Goal: Task Accomplishment & Management: Complete application form

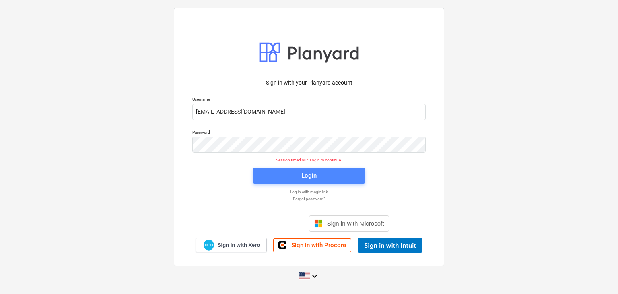
click at [311, 181] on div "Login" at bounding box center [308, 175] width 15 height 10
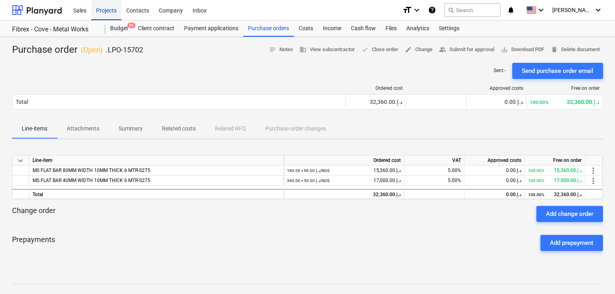
click at [103, 17] on div "Projects" at bounding box center [106, 10] width 30 height 21
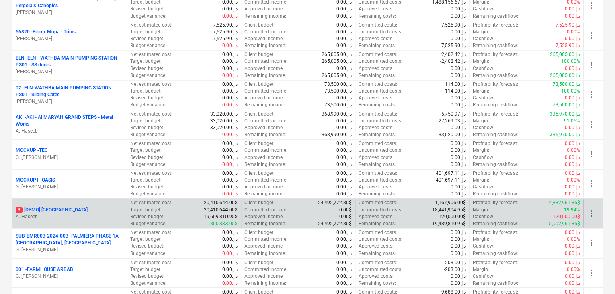
scroll to position [523, 0]
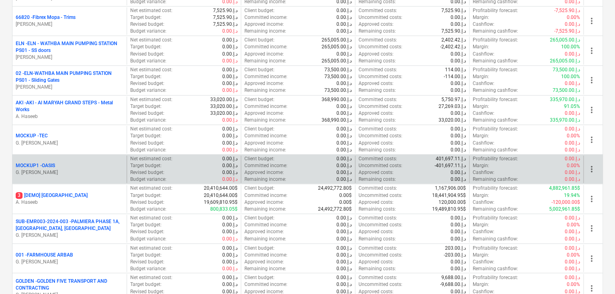
click at [81, 165] on div "MOCKUP1 - OASIS" at bounding box center [70, 165] width 108 height 7
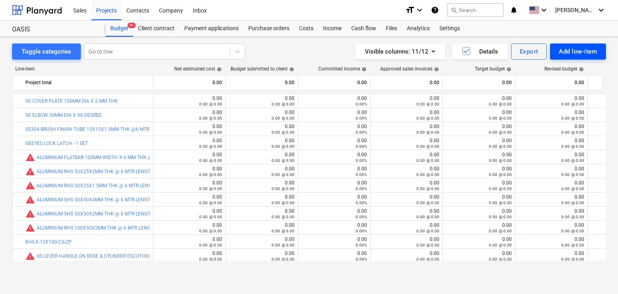
click at [582, 55] on div "Add line-item" at bounding box center [578, 51] width 38 height 10
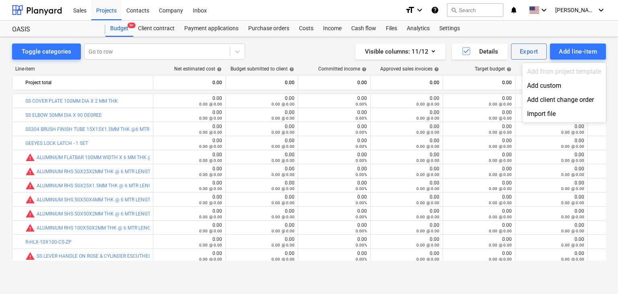
click at [536, 84] on div "Add custom" at bounding box center [564, 85] width 84 height 14
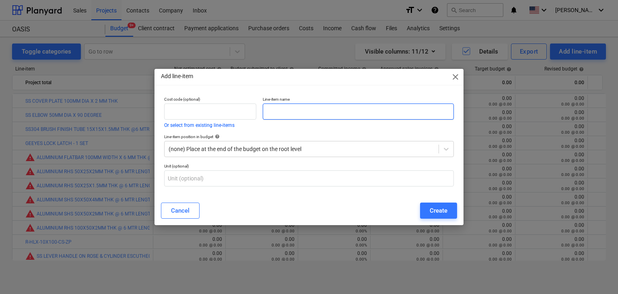
click at [291, 113] on input "text" at bounding box center [358, 111] width 191 height 16
paste input "SCREW BIT PH2-100"
type input "SCREW BIT PH2-100"
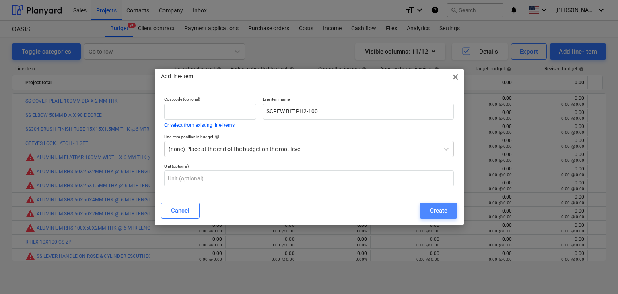
click at [431, 214] on div "Create" at bounding box center [439, 210] width 18 height 10
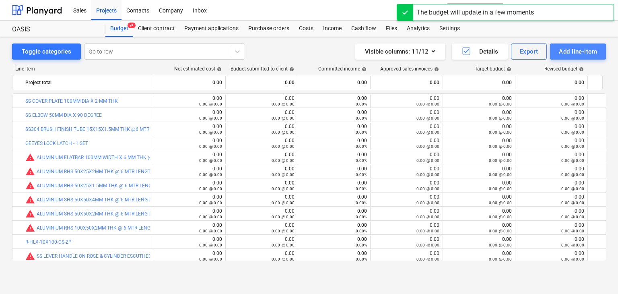
click at [570, 51] on div "Add line-item" at bounding box center [578, 51] width 38 height 10
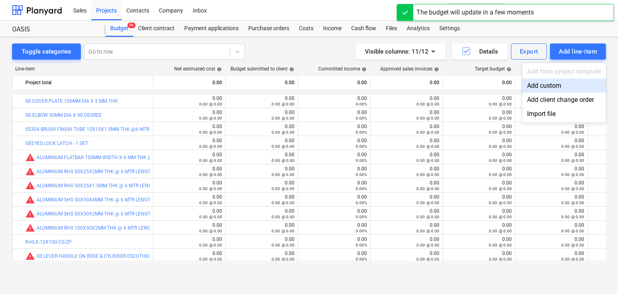
click at [535, 90] on div "Add custom" at bounding box center [564, 85] width 84 height 14
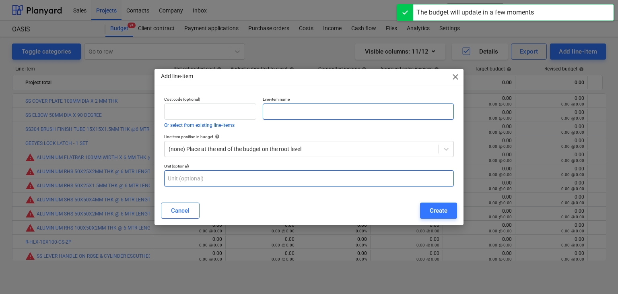
drag, startPoint x: 286, startPoint y: 110, endPoint x: 268, endPoint y: 185, distance: 78.0
click at [286, 111] on input "text" at bounding box center [358, 111] width 191 height 16
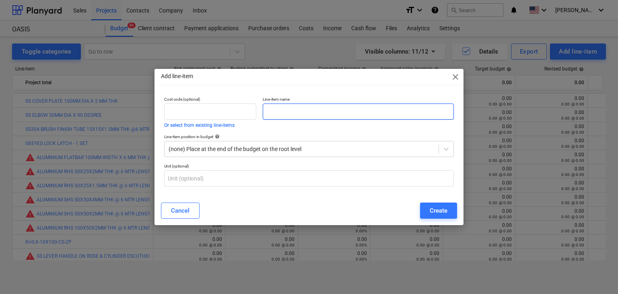
paste input "SCREW BIT 65MM"
type input "SCREW BIT 65MM"
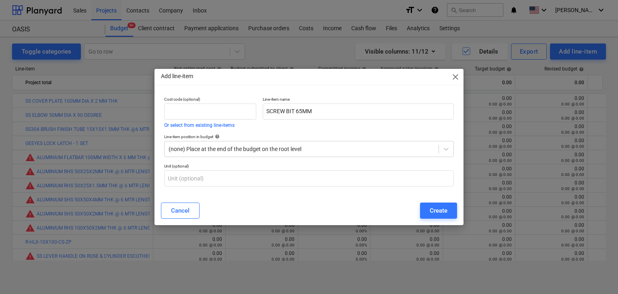
drag, startPoint x: 446, startPoint y: 221, endPoint x: 447, endPoint y: 216, distance: 5.4
click at [447, 219] on div "Cancel Create" at bounding box center [309, 210] width 306 height 23
click at [447, 211] on div "Create" at bounding box center [439, 210] width 18 height 10
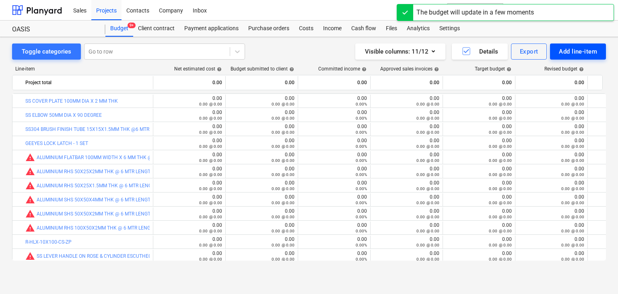
click at [558, 49] on button "Add line-item" at bounding box center [578, 51] width 56 height 16
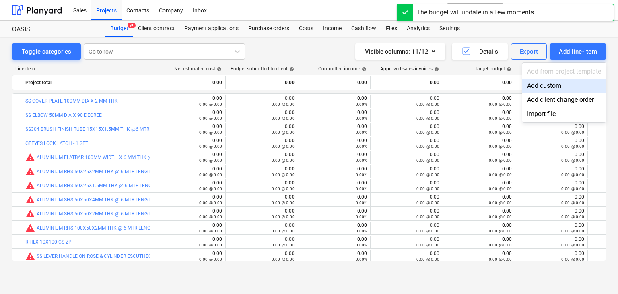
click at [554, 85] on div "Add custom" at bounding box center [564, 85] width 84 height 14
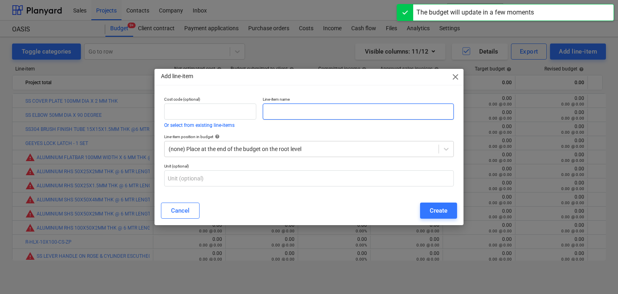
click at [270, 115] on input "text" at bounding box center [358, 111] width 191 height 16
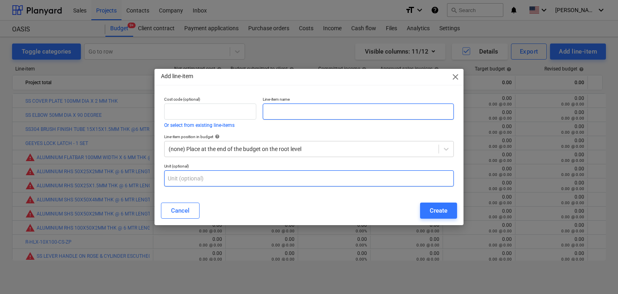
paste input "SELF DRILLING SCREW CSK 8X1INCH"
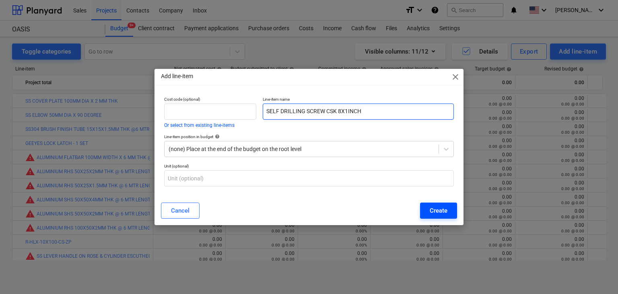
type input "SELF DRILLING SCREW CSK 8X1INCH"
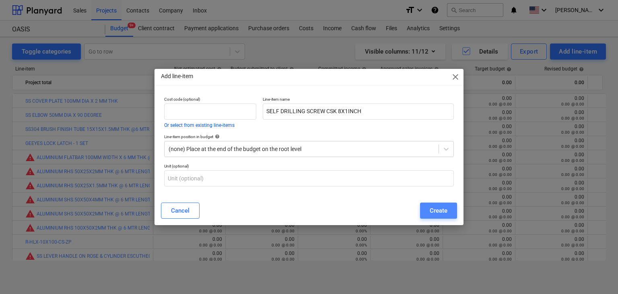
click at [438, 210] on div "Create" at bounding box center [439, 210] width 18 height 10
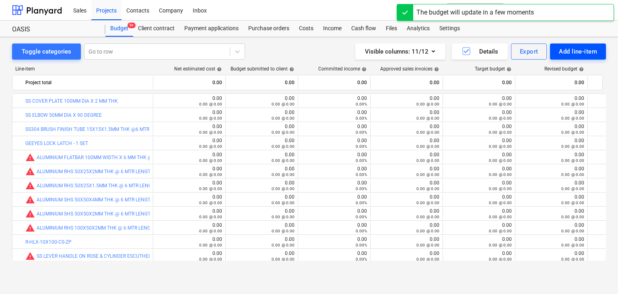
click at [565, 50] on div "Add line-item" at bounding box center [578, 51] width 38 height 10
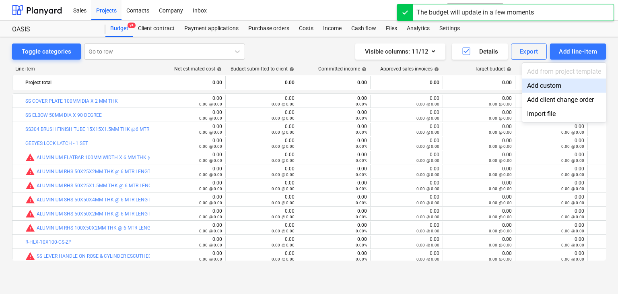
click at [545, 86] on div "Add custom" at bounding box center [564, 85] width 84 height 14
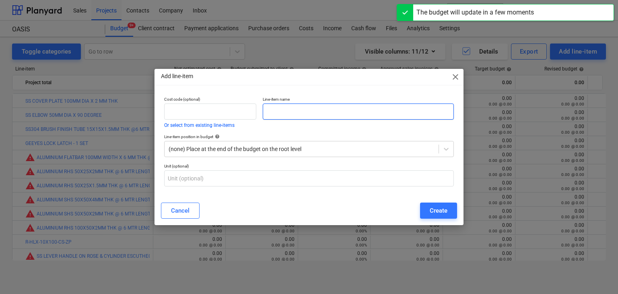
click at [285, 113] on input "text" at bounding box center [358, 111] width 191 height 16
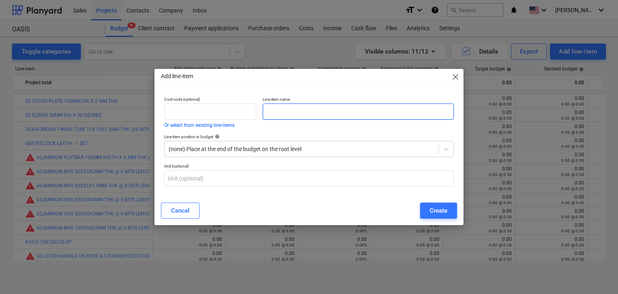
paste input "HSS DRILL BIT 1.5MM"
type input "HSS DRILL BIT 1.5MM"
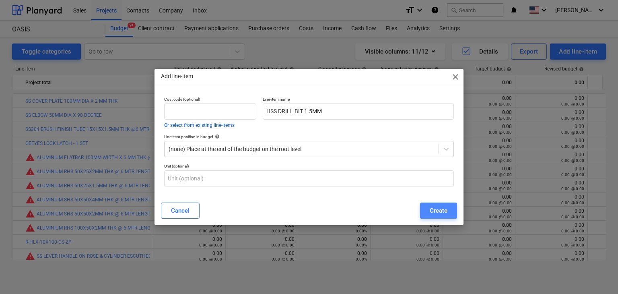
click at [431, 213] on div "Create" at bounding box center [439, 210] width 18 height 10
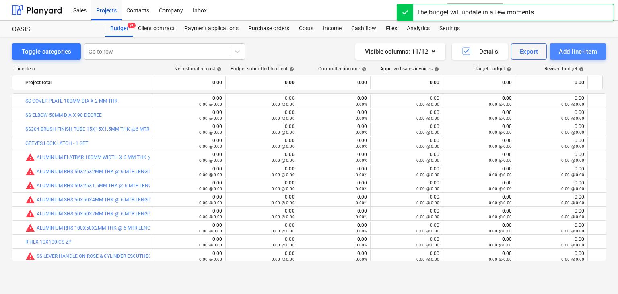
click at [566, 49] on div "Add line-item" at bounding box center [578, 51] width 38 height 10
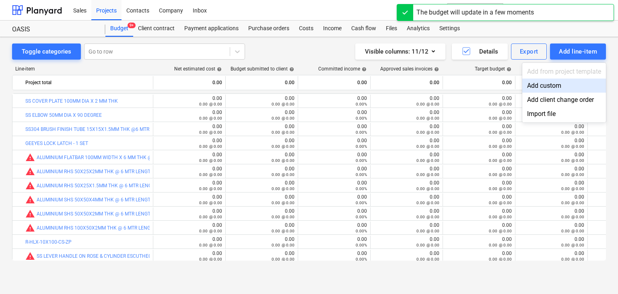
click at [525, 85] on div "Add custom" at bounding box center [564, 85] width 84 height 14
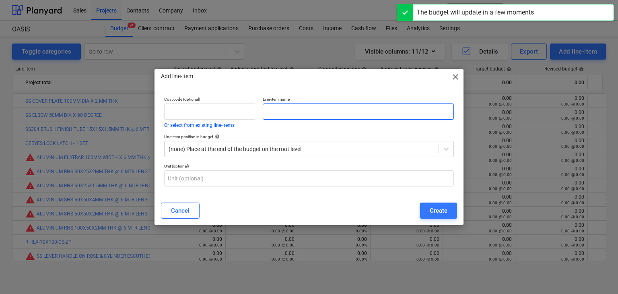
click at [299, 117] on input "text" at bounding box center [358, 111] width 191 height 16
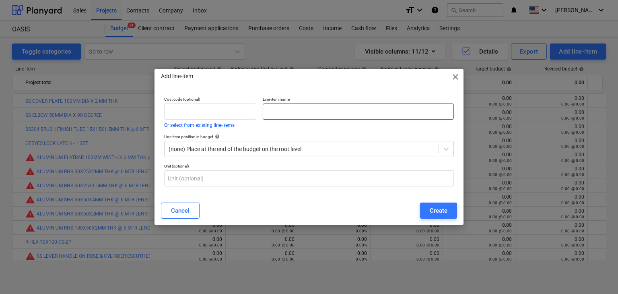
paste input "HSS DRILL BIT 2MM"
type input "HSS DRILL BIT 2MM"
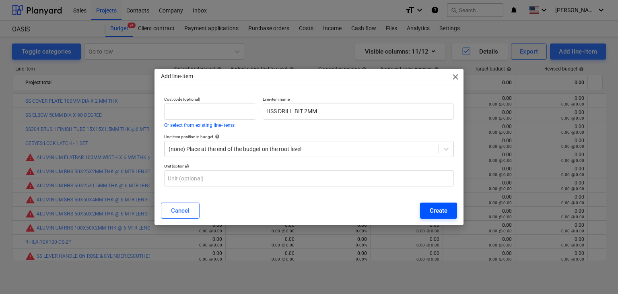
click at [422, 210] on button "Create" at bounding box center [438, 210] width 37 height 16
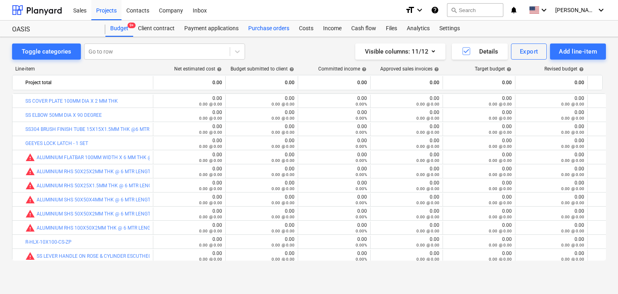
click at [257, 31] on div "Purchase orders" at bounding box center [268, 29] width 51 height 16
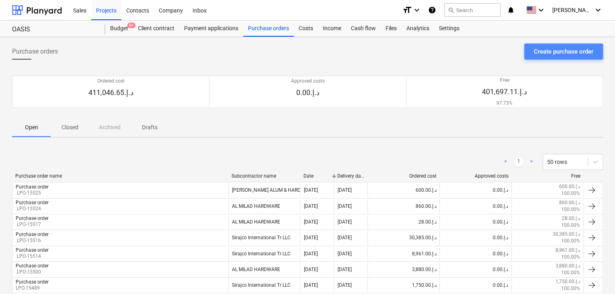
click at [531, 47] on button "Create purchase order" at bounding box center [564, 51] width 79 height 16
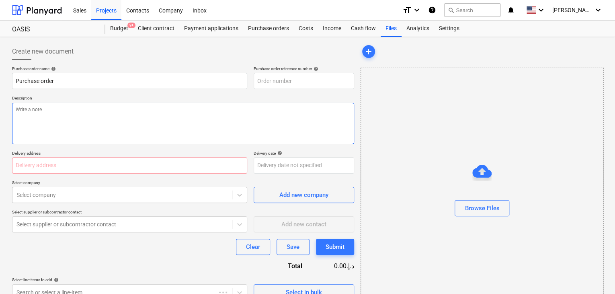
type textarea "x"
type input "MOCKUP1-PO-060"
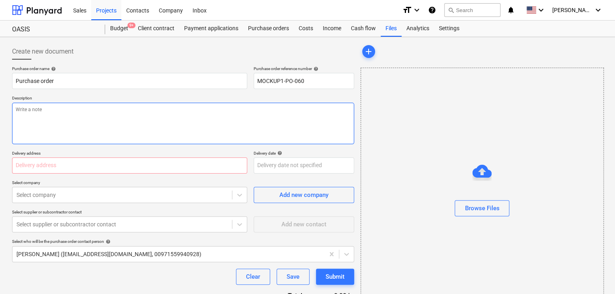
click at [238, 104] on textarea at bounding box center [183, 123] width 342 height 41
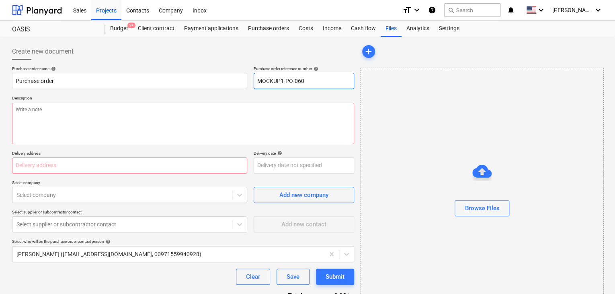
drag, startPoint x: 311, startPoint y: 81, endPoint x: 204, endPoint y: 64, distance: 108.3
click at [204, 64] on div "Create new document Purchase order name help Purchase order Purchase order refe…" at bounding box center [183, 186] width 342 height 286
type textarea "x"
type input "."
type textarea "x"
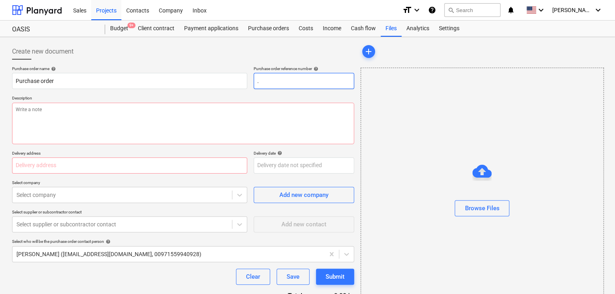
type input ".L"
type textarea "x"
type input ".LP"
type textarea "x"
type input ".LPO"
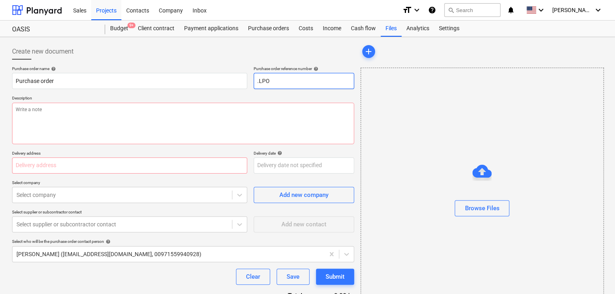
type textarea "x"
type input ".LPO-"
type textarea "x"
type input ".LPO-1"
type textarea "x"
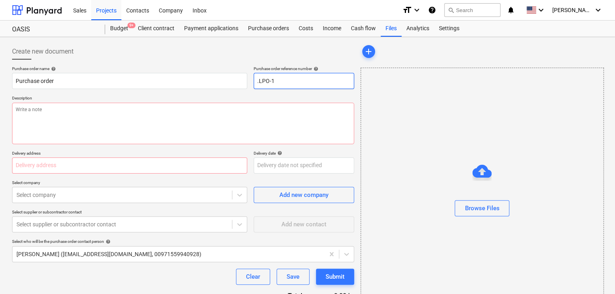
type input ".LPO-15"
type textarea "x"
type input ".LPO-157"
type textarea "x"
type input ".LPO-1570"
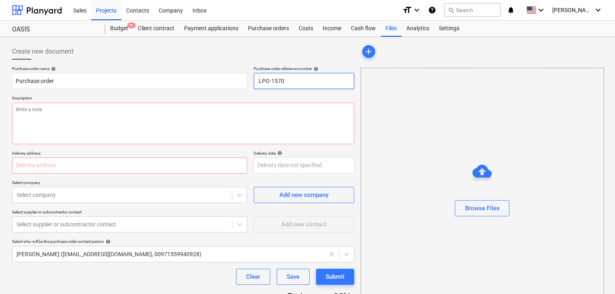
type textarea "x"
type input ".LPO-15705"
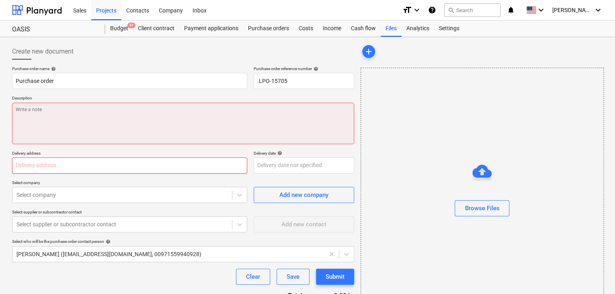
drag, startPoint x: 68, startPoint y: 157, endPoint x: 69, endPoint y: 126, distance: 31.0
click at [68, 156] on div "Delivery address" at bounding box center [129, 161] width 235 height 23
click at [68, 122] on textarea at bounding box center [183, 123] width 342 height 41
type textarea "x"
type textarea "0"
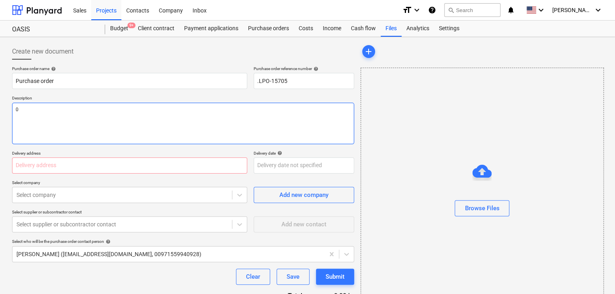
type textarea "x"
type textarea "08"
type textarea "x"
type textarea "08/"
type textarea "x"
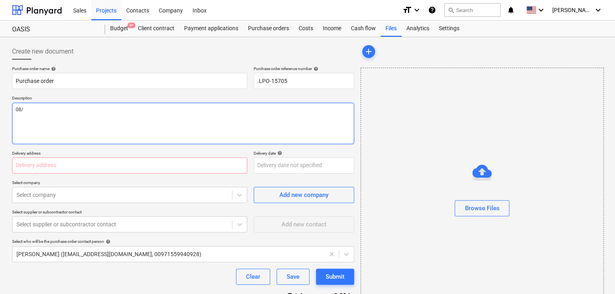
type textarea "08/O"
type textarea "x"
type textarea "08/OC"
type textarea "x"
type textarea "08/OCT/"
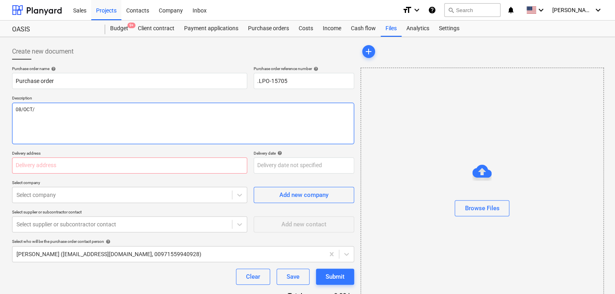
type textarea "x"
type textarea "08/[DATE]"
type textarea "x"
type textarea "[DATE]"
type textarea "x"
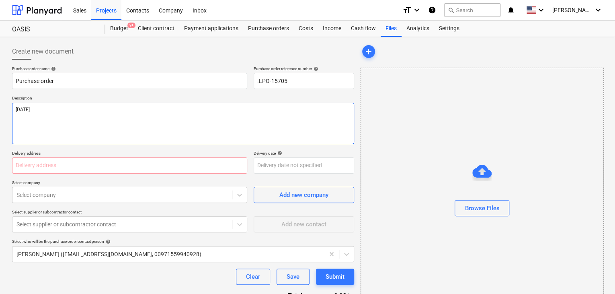
type textarea "[DATE]"
type textarea "x"
type textarea "[DATE]"
click at [40, 165] on input "text" at bounding box center [129, 165] width 235 height 16
type textarea "x"
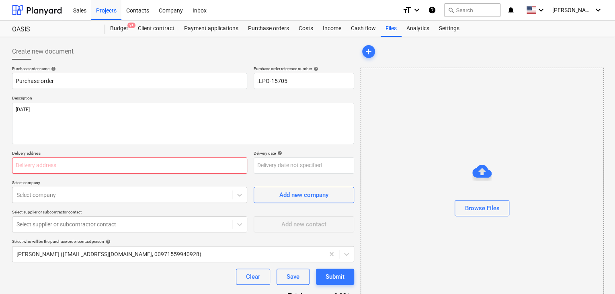
type input "L"
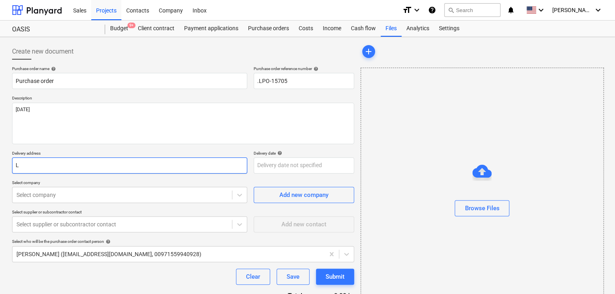
type textarea "x"
type input "LU"
type textarea "x"
type input "LUC"
type textarea "x"
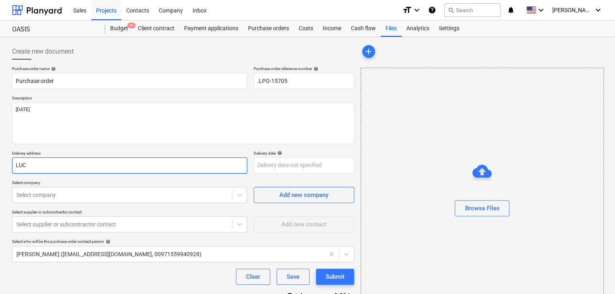
type input "LUCK"
type textarea "x"
type input "LUCKY"
type textarea "x"
type input "LUCKY"
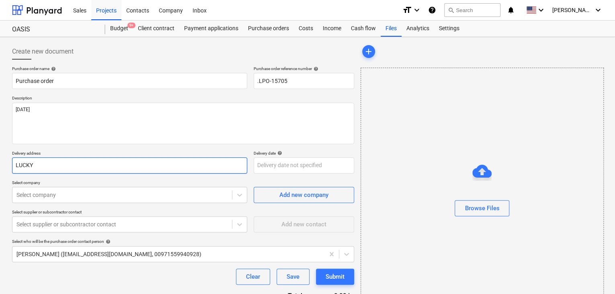
type textarea "x"
type input "LUCKY E"
type textarea "x"
type input "LUCKY EN"
type textarea "x"
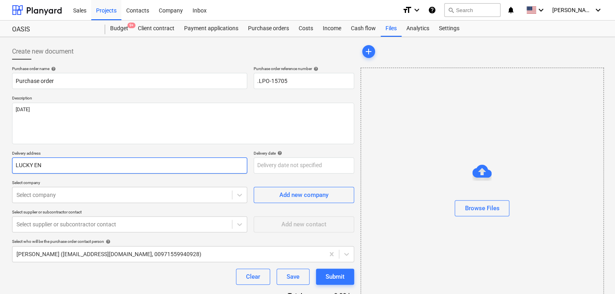
type input "LUCKY ENG"
type textarea "x"
type input "LUCKY ENGI"
type textarea "x"
type input "LUCKY ENGIN"
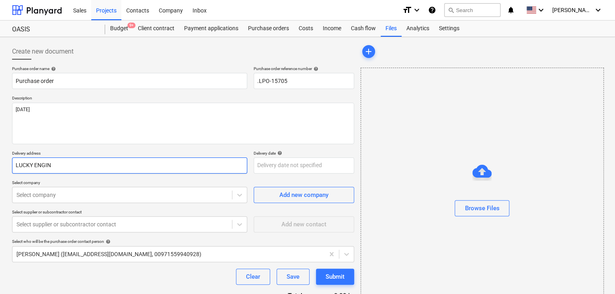
type textarea "x"
type input "LUCKY ENGINE"
type textarea "x"
type input "LUCKY ENGINEE"
type textarea "x"
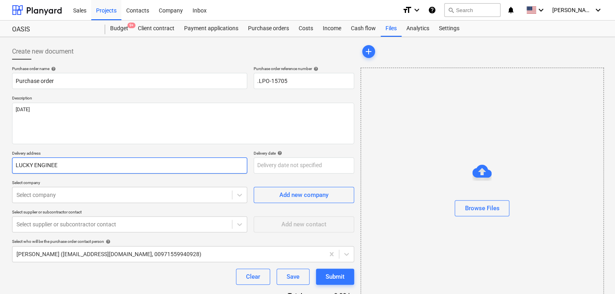
type input "LUCKY ENGINEER"
type textarea "x"
type input "LUCKY ENGINEERI"
type textarea "x"
type input "LUCKY ENGINEERIN"
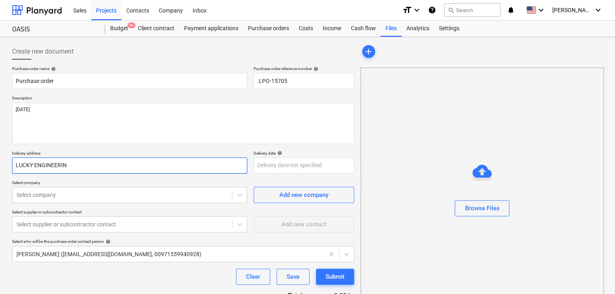
type textarea "x"
type input "LUCKY ENGINEERING"
type textarea "x"
type input "LUCKY ENGINEERING"
type textarea "x"
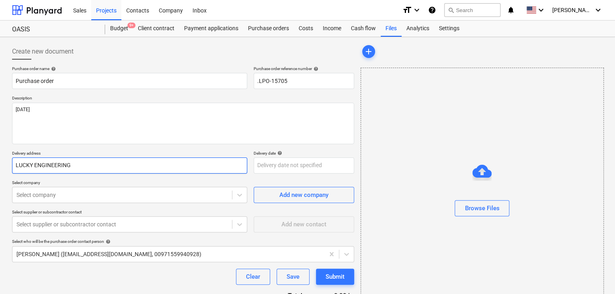
type input "LUCKY ENGINEERING S"
type textarea "x"
type input "LUCKY ENGINEERING SE"
type textarea "x"
type input "LUCKY ENGINEERING SER"
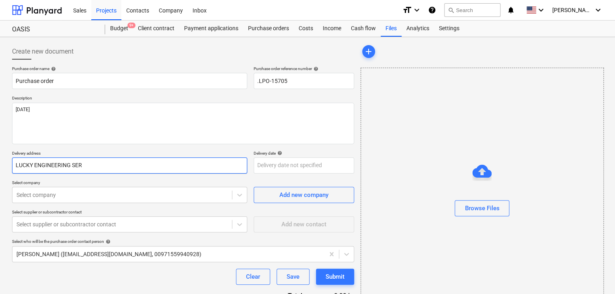
type textarea "x"
type input "LUCKY ENGINEERING SERV"
type textarea "x"
type input "LUCKY ENGINEERING SERVI"
type textarea "x"
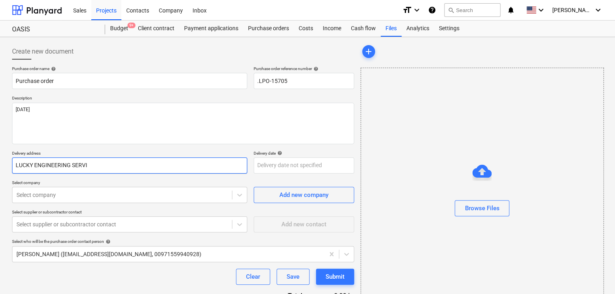
type input "LUCKY ENGINEERING SERVIC"
type textarea "x"
type input "LUCKY ENGINEERING SERVICE"
type textarea "x"
type input "LUCKY ENGINEERING SERVICES"
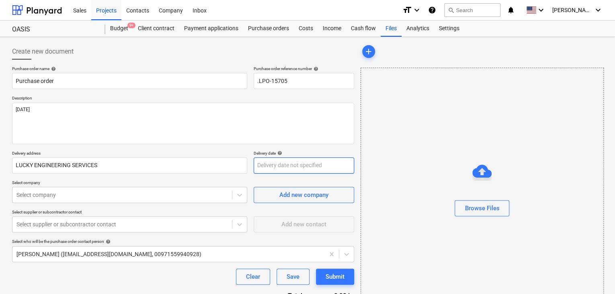
click at [259, 168] on body "Sales Projects Contacts Company Inbox format_size keyboard_arrow_down help sear…" at bounding box center [307, 147] width 615 height 294
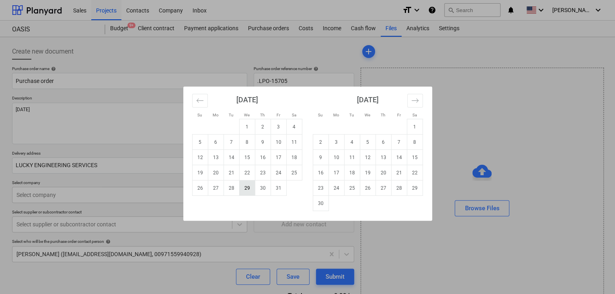
click at [245, 193] on td "29" at bounding box center [247, 187] width 16 height 15
type textarea "x"
type input "[DATE]"
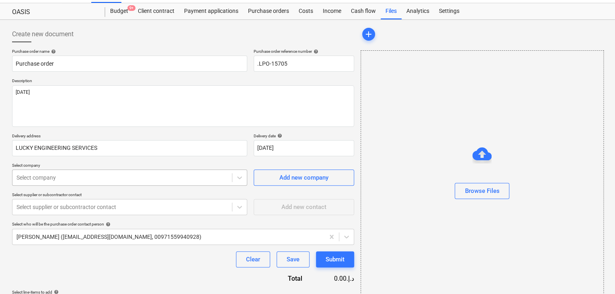
click at [77, 192] on body "Sales Projects Contacts Company Inbox format_size keyboard_arrow_down help sear…" at bounding box center [307, 130] width 615 height 294
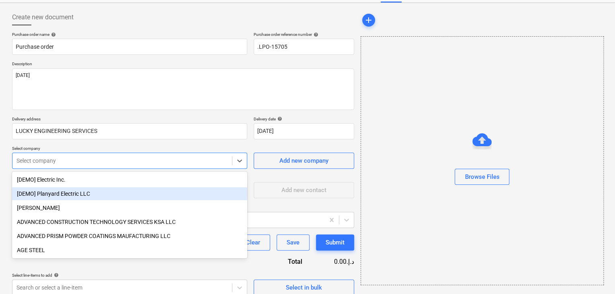
scroll to position [37, 0]
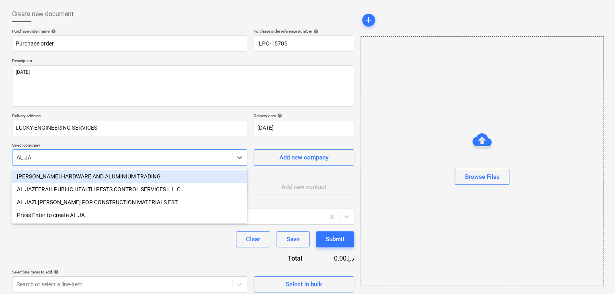
type input "AL JAW"
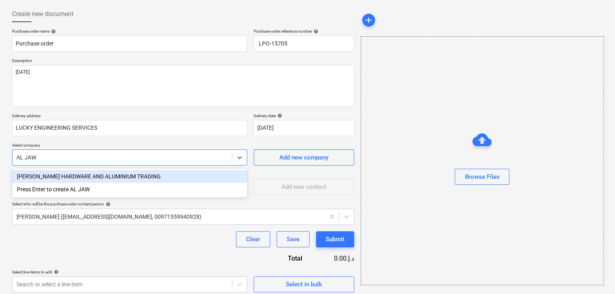
click at [97, 173] on div "[PERSON_NAME] HARDWARE AND ALUMINIUM TRADING" at bounding box center [129, 176] width 235 height 13
type textarea "x"
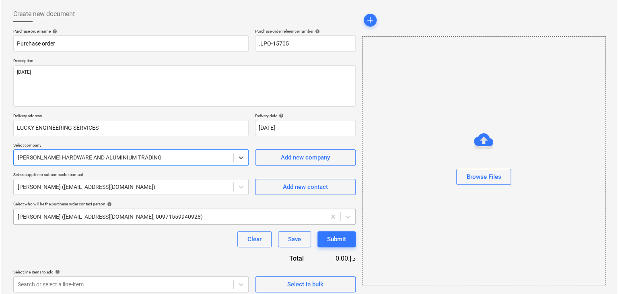
scroll to position [42, 0]
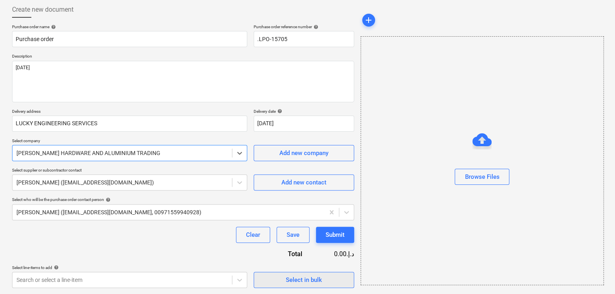
click at [278, 280] on span "Select in bulk" at bounding box center [304, 279] width 80 height 10
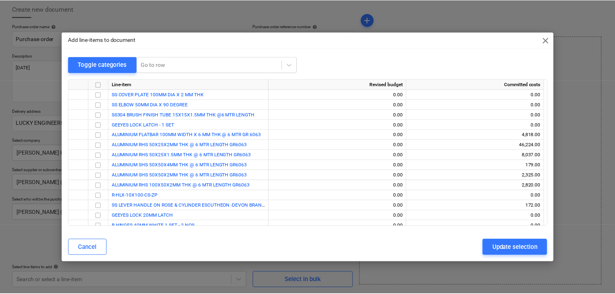
scroll to position [568, 0]
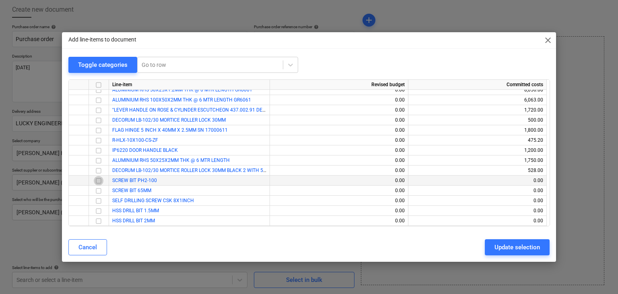
click at [100, 182] on input "checkbox" at bounding box center [99, 181] width 10 height 10
drag, startPoint x: 100, startPoint y: 182, endPoint x: 98, endPoint y: 189, distance: 6.7
click at [98, 189] on input "checkbox" at bounding box center [99, 191] width 10 height 10
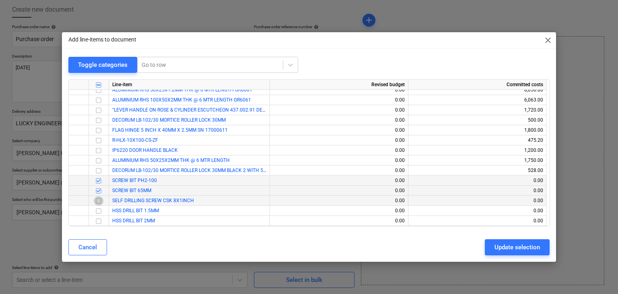
click at [98, 200] on input "checkbox" at bounding box center [99, 201] width 10 height 10
drag, startPoint x: 98, startPoint y: 200, endPoint x: 98, endPoint y: 211, distance: 10.9
click at [98, 211] on input "checkbox" at bounding box center [99, 211] width 10 height 10
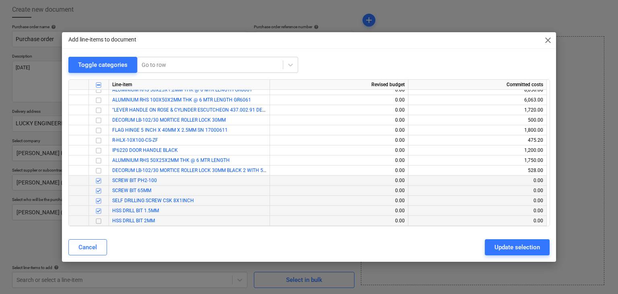
click at [97, 223] on input "checkbox" at bounding box center [99, 221] width 10 height 10
drag, startPoint x: 505, startPoint y: 252, endPoint x: 228, endPoint y: 247, distance: 276.8
click at [504, 251] on div "Update selection" at bounding box center [516, 247] width 45 height 10
type textarea "x"
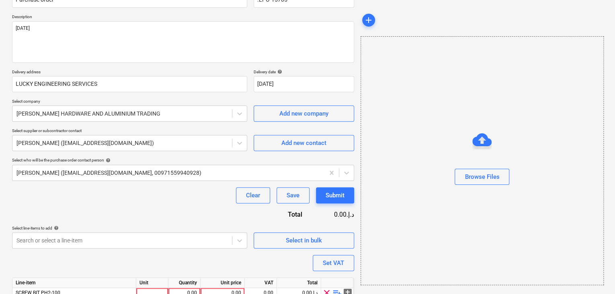
scroll to position [122, 0]
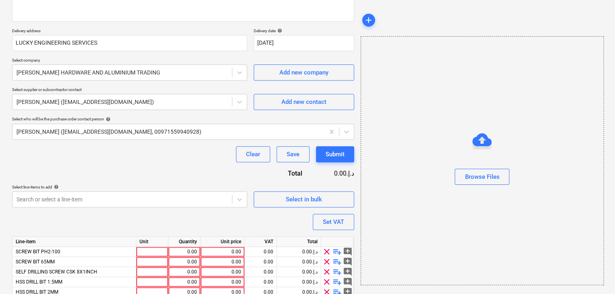
click at [142, 245] on div "Unit" at bounding box center [152, 242] width 32 height 10
click at [143, 250] on div at bounding box center [152, 252] width 32 height 10
type input "NOS"
type textarea "x"
type input "NOS"
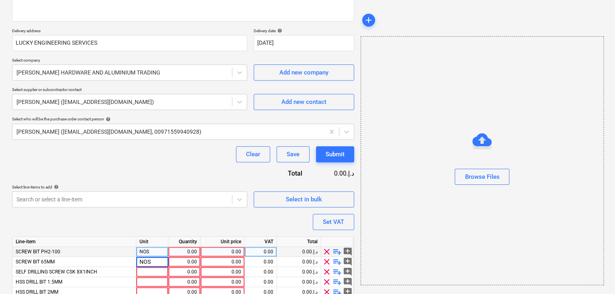
type textarea "x"
type input "NOS"
type textarea "x"
type input "NOS"
type textarea "x"
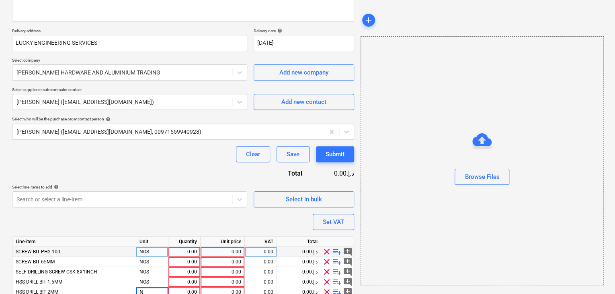
scroll to position [125, 0]
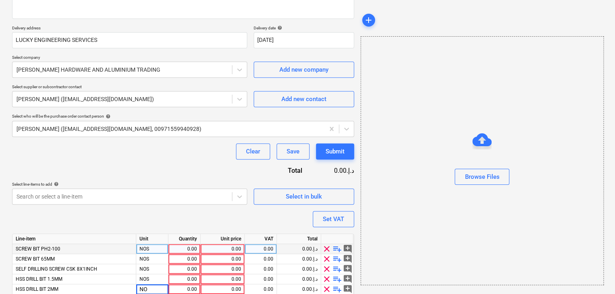
type input "NOS"
type textarea "x"
click at [151, 272] on div "NOS" at bounding box center [152, 269] width 32 height 10
type input "BOX"
type textarea "x"
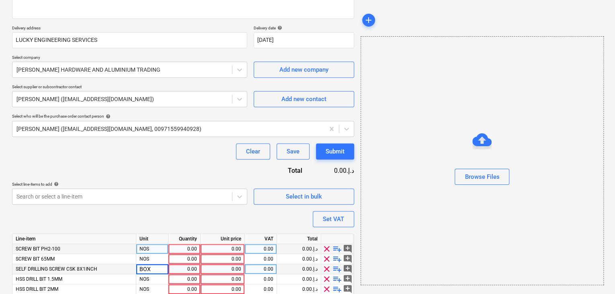
click at [184, 248] on div "0.00" at bounding box center [184, 249] width 25 height 10
type input "5"
type textarea "x"
type input "10"
type textarea "x"
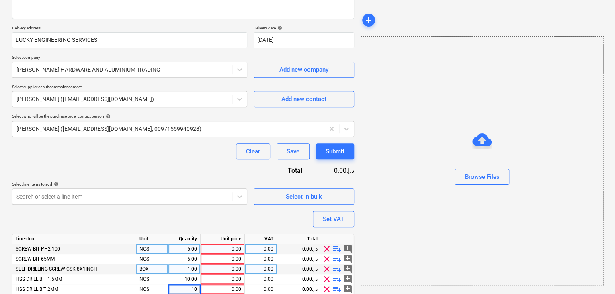
click at [224, 251] on div "0.00" at bounding box center [222, 249] width 37 height 10
type input "3"
type textarea "x"
type input "1.50"
type textarea "x"
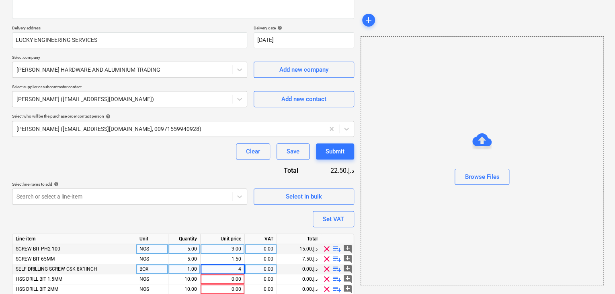
type input "48"
type textarea "x"
type input "2.50"
type textarea "x"
drag, startPoint x: 395, startPoint y: 216, endPoint x: 347, endPoint y: 217, distance: 48.3
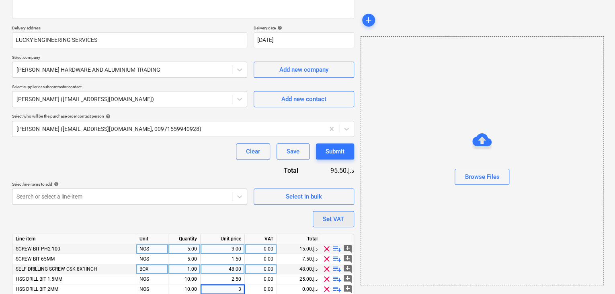
click at [393, 217] on div "Browse Files" at bounding box center [482, 160] width 243 height 249
click at [340, 221] on div "Set VAT" at bounding box center [333, 219] width 21 height 10
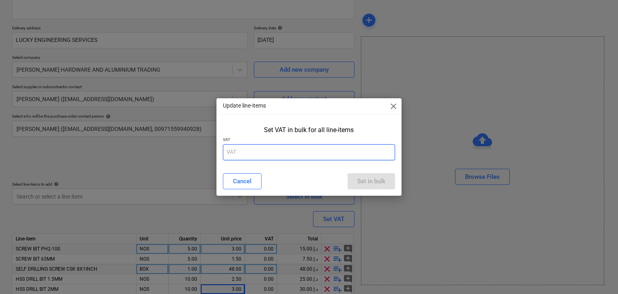
click at [278, 155] on input "text" at bounding box center [309, 152] width 173 height 16
type input "5"
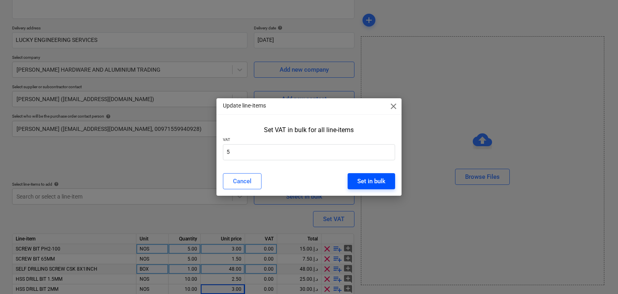
click at [362, 181] on div "Set in bulk" at bounding box center [371, 181] width 28 height 10
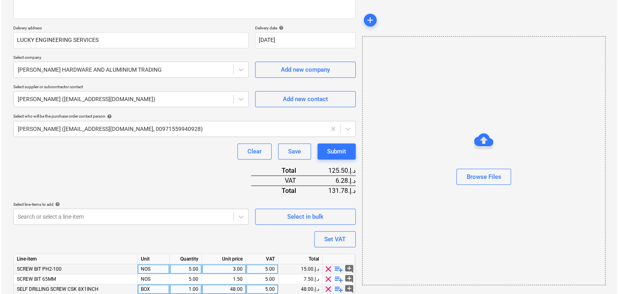
scroll to position [178, 0]
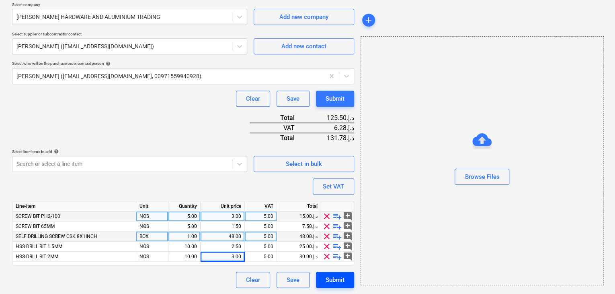
click at [343, 278] on div "Submit" at bounding box center [335, 279] width 19 height 10
type textarea "x"
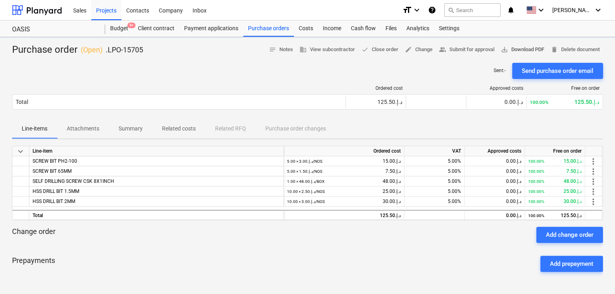
click at [529, 45] on span "save_alt Download PDF" at bounding box center [522, 49] width 43 height 9
click at [113, 13] on div "Projects" at bounding box center [106, 10] width 30 height 21
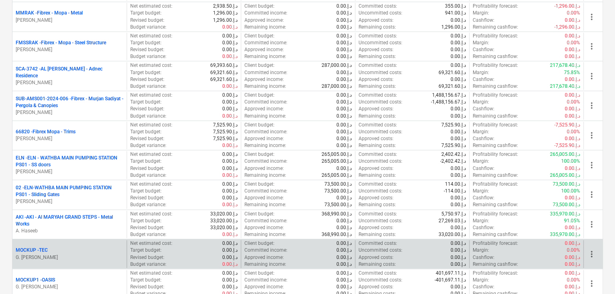
scroll to position [442, 0]
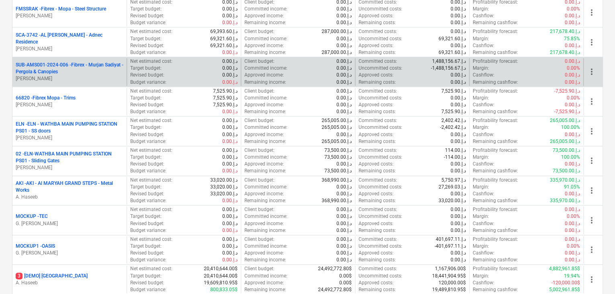
click at [78, 75] on p "[PERSON_NAME]" at bounding box center [70, 78] width 108 height 7
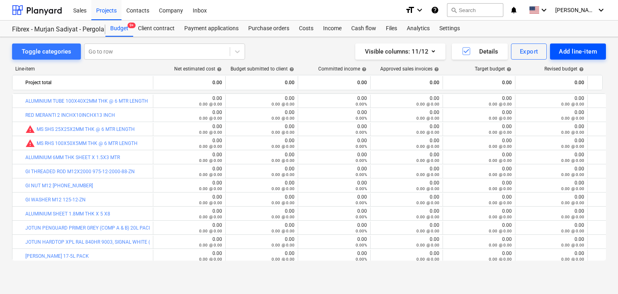
click at [568, 50] on div "Add line-item" at bounding box center [578, 51] width 38 height 10
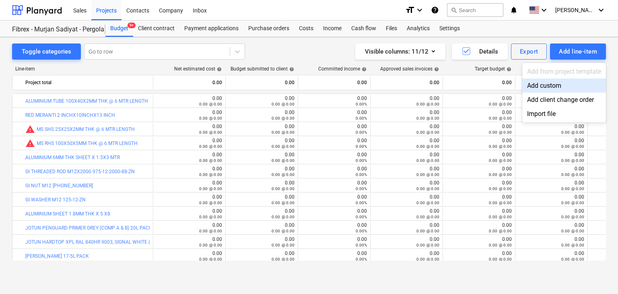
click at [531, 86] on div "Add custom" at bounding box center [564, 85] width 84 height 14
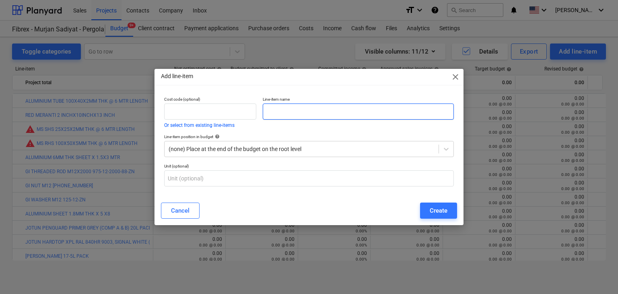
click at [271, 117] on input "text" at bounding box center [358, 111] width 191 height 16
paste input "SELF SCREW WITH [PERSON_NAME] 8X80MM (50PCS/PKT)"
type input "SELF SCREW WITH [PERSON_NAME] 8X80MM (50PCS/PKT)"
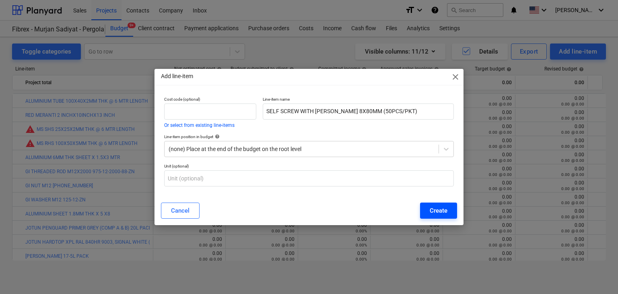
click at [441, 216] on button "Create" at bounding box center [438, 210] width 37 height 16
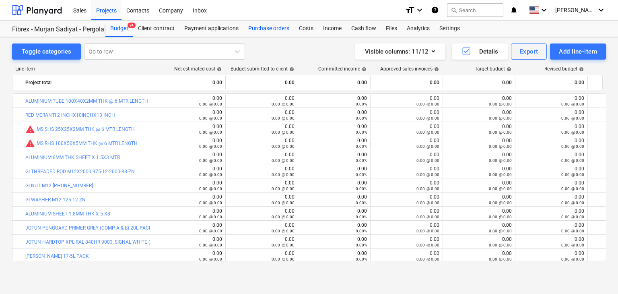
click at [267, 25] on div "Purchase orders" at bounding box center [268, 29] width 51 height 16
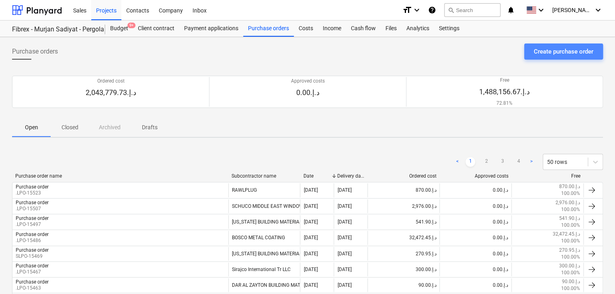
click at [552, 49] on div "Create purchase order" at bounding box center [564, 51] width 60 height 10
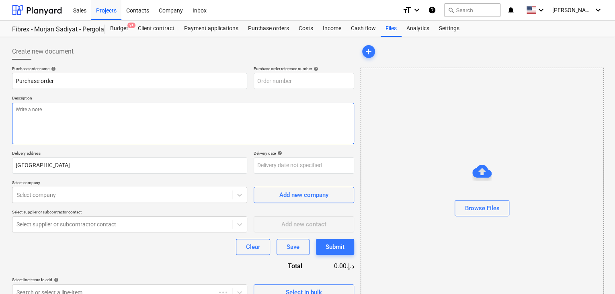
type textarea "x"
type input "SUB-AMS001-2024-006-PO-248"
click at [274, 121] on textarea at bounding box center [183, 123] width 342 height 41
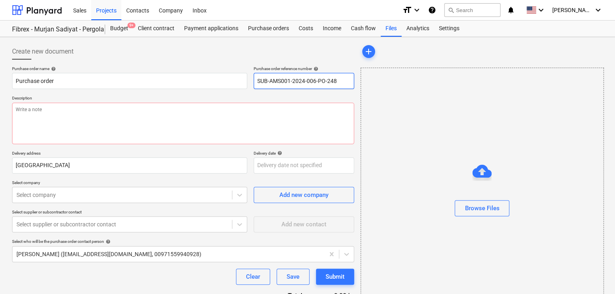
click at [335, 82] on input "SUB-AMS001-2024-006-PO-248" at bounding box center [304, 81] width 101 height 16
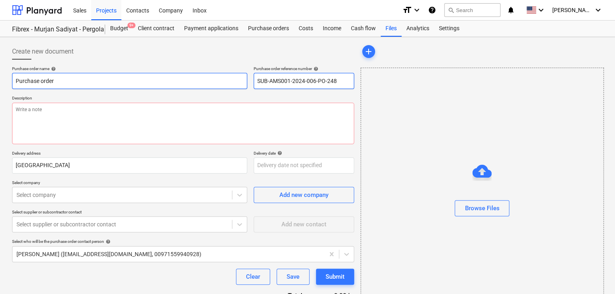
drag, startPoint x: 335, startPoint y: 82, endPoint x: 235, endPoint y: 82, distance: 100.2
click at [235, 82] on div "Purchase order name help Purchase order Purchase order reference number help SU…" at bounding box center [183, 77] width 342 height 23
type textarea "x"
type input "."
type textarea "x"
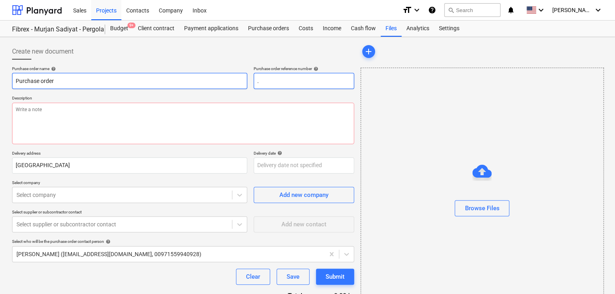
type input ".L"
type textarea "x"
type input ".LP"
type textarea "x"
type input ".LPO"
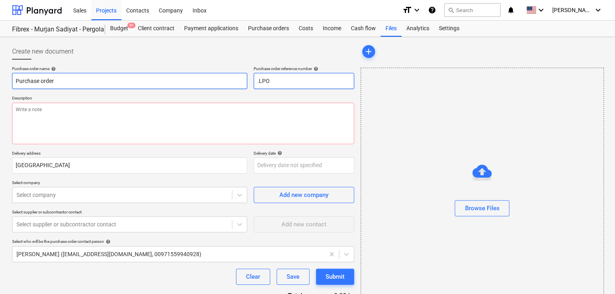
type textarea "x"
type input ".LPO-"
type textarea "x"
type input ".LPO-1"
type textarea "x"
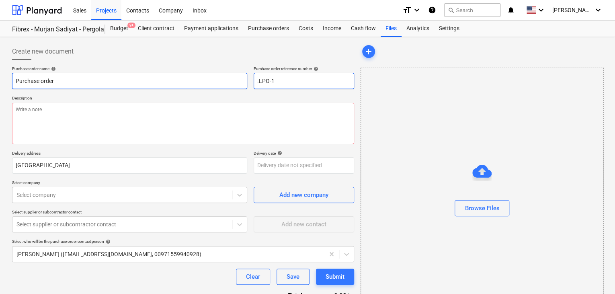
type input ".LPO-15"
type textarea "x"
type input ".LPO-157"
type textarea "x"
type input ".LPO-1570"
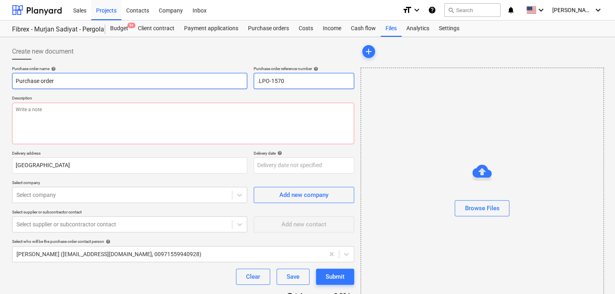
type textarea "x"
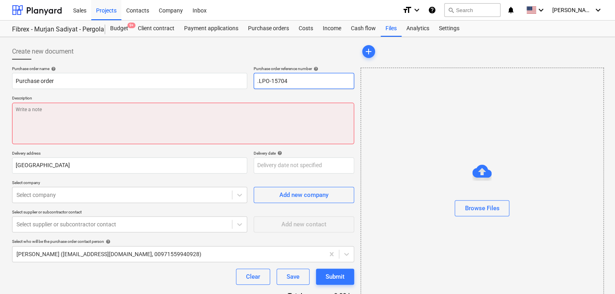
type input ".LPO-15704"
click at [138, 125] on textarea at bounding box center [183, 123] width 342 height 41
type textarea "x"
type textarea "0"
type textarea "x"
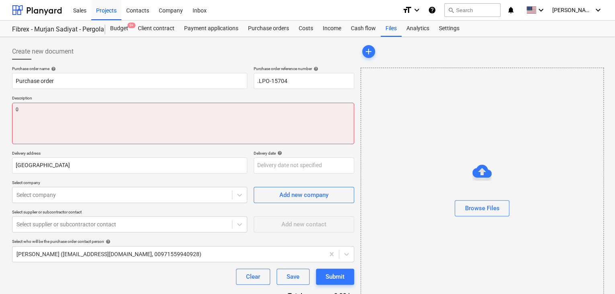
type textarea "08"
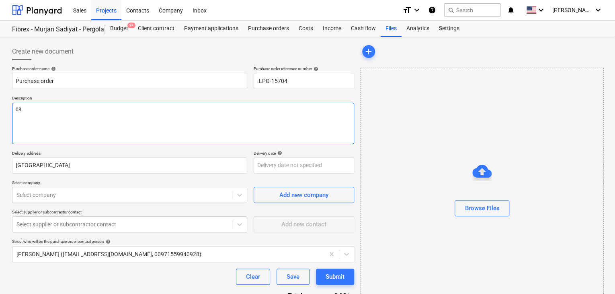
type textarea "x"
type textarea "08/"
type textarea "x"
type textarea "08/O"
type textarea "x"
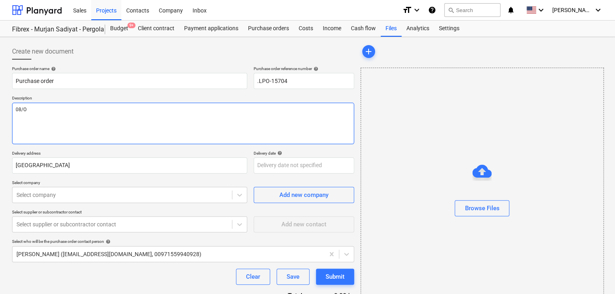
type textarea "08/OC"
type textarea "x"
type textarea "08/OCT"
type textarea "x"
type textarea "08/OCT/"
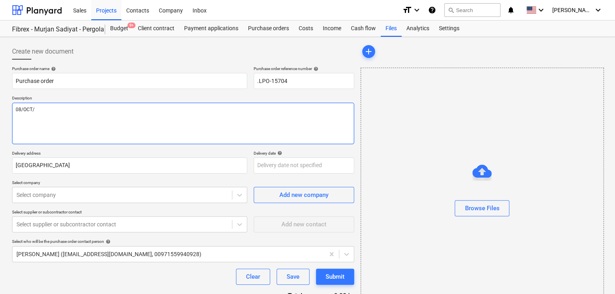
type textarea "x"
type textarea "08/[DATE]"
type textarea "x"
type textarea "[DATE]"
type textarea "x"
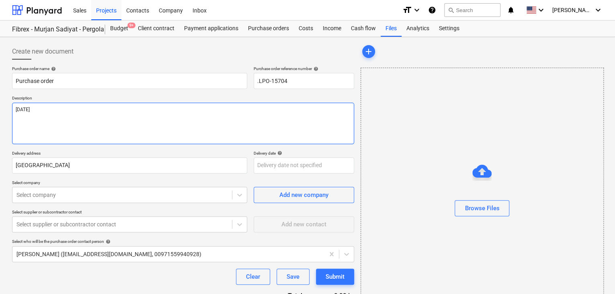
type textarea "[DATE]"
type textarea "x"
type textarea "[DATE]"
type textarea "x"
type textarea "[DATE]"
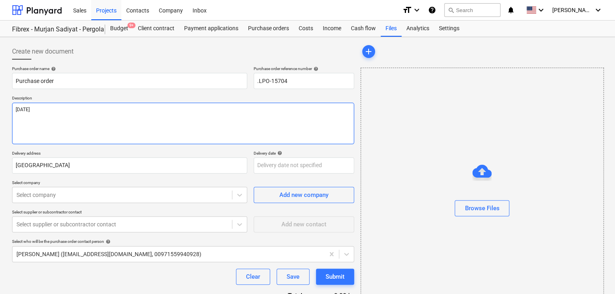
type textarea "x"
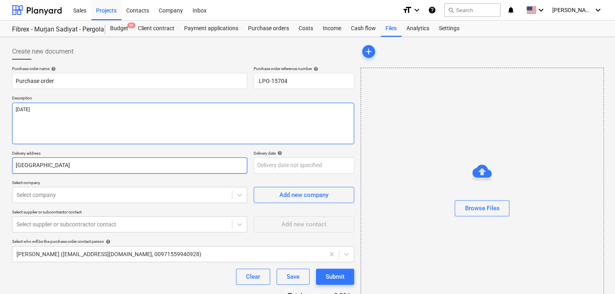
type textarea "[DATE]"
drag, startPoint x: 90, startPoint y: 171, endPoint x: 0, endPoint y: 148, distance: 93.1
click at [0, 148] on div "Create new document Purchase order name help Purchase order Purchase order refe…" at bounding box center [307, 186] width 615 height 299
type textarea "x"
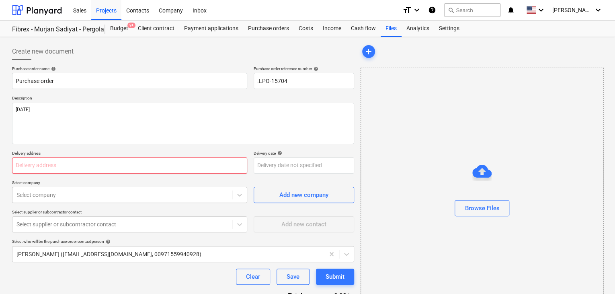
type textarea "x"
type input "L"
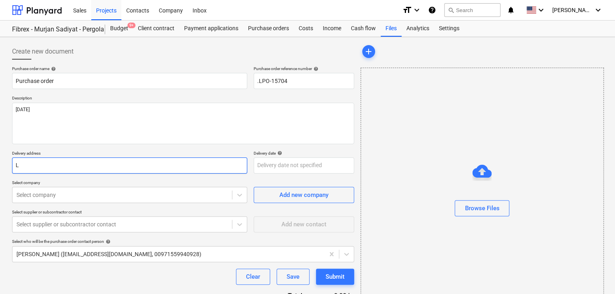
type textarea "x"
type input "LU"
type textarea "x"
type input "LUC"
type textarea "x"
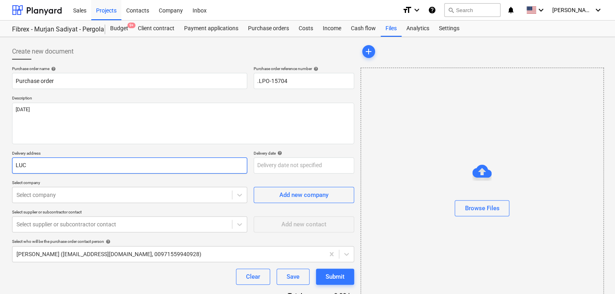
type input "LUCK"
type textarea "x"
type input "LUCKY"
type textarea "x"
type input "LUCKY"
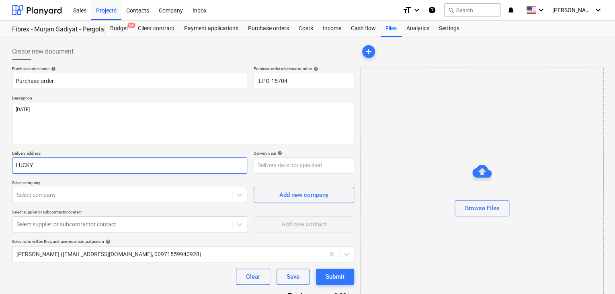
type textarea "x"
type input "LUCKY EN"
type textarea "x"
type input "LUCKY ENG"
type textarea "x"
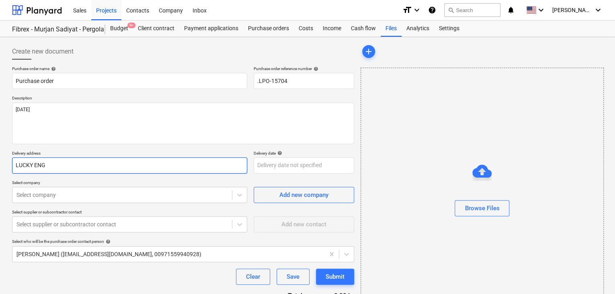
type input "LUCKY ENGI"
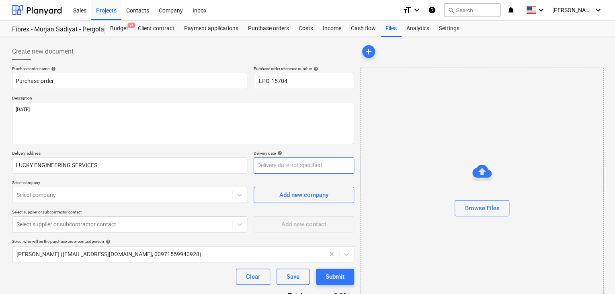
click at [256, 158] on body "Sales Projects Contacts Company Inbox format_size keyboard_arrow_down help sear…" at bounding box center [307, 147] width 615 height 294
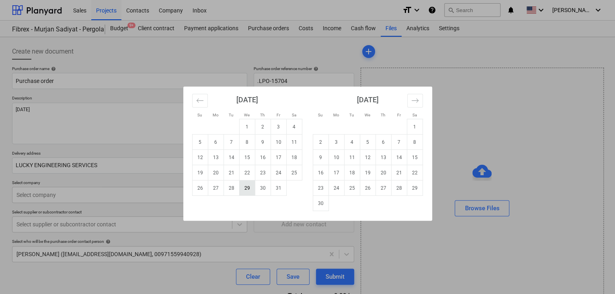
click at [245, 189] on td "29" at bounding box center [247, 187] width 16 height 15
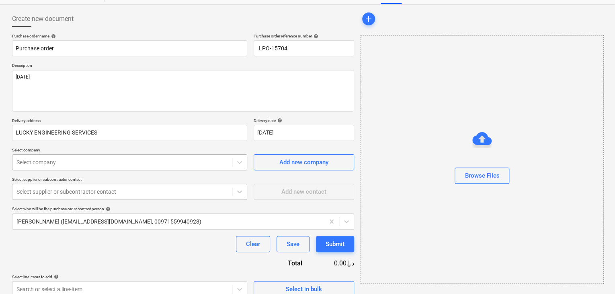
click at [118, 196] on body "Sales Projects Contacts Company Inbox format_size keyboard_arrow_down help sear…" at bounding box center [307, 114] width 615 height 294
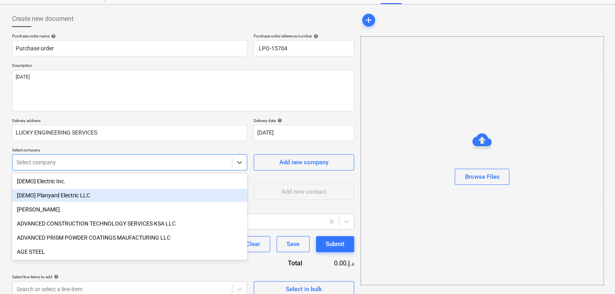
scroll to position [37, 0]
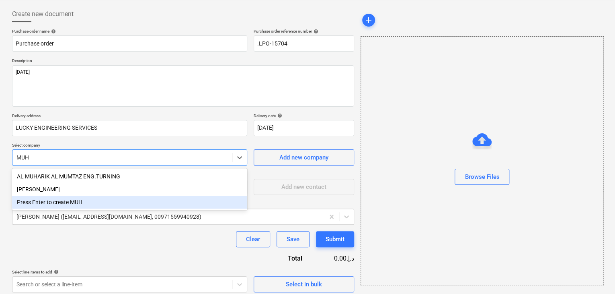
click at [105, 197] on div "Press Enter to create MUH" at bounding box center [129, 201] width 235 height 13
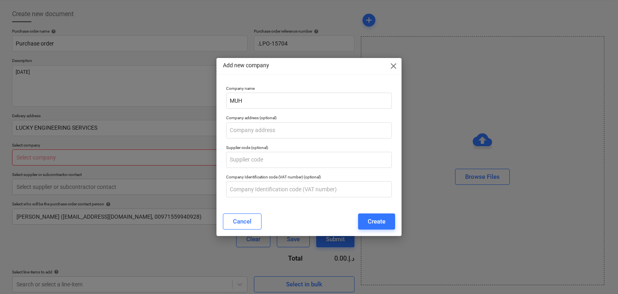
click at [393, 73] on div "Add new company close" at bounding box center [308, 66] width 185 height 16
click at [393, 60] on div "Add new company close" at bounding box center [308, 66] width 185 height 16
click at [396, 63] on span "close" at bounding box center [394, 66] width 10 height 10
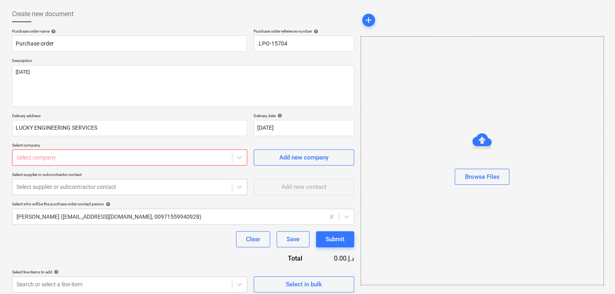
click at [69, 154] on div at bounding box center [122, 157] width 212 height 8
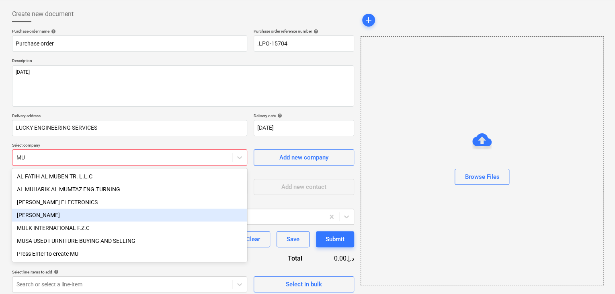
click at [49, 217] on div "[PERSON_NAME]" at bounding box center [129, 214] width 235 height 13
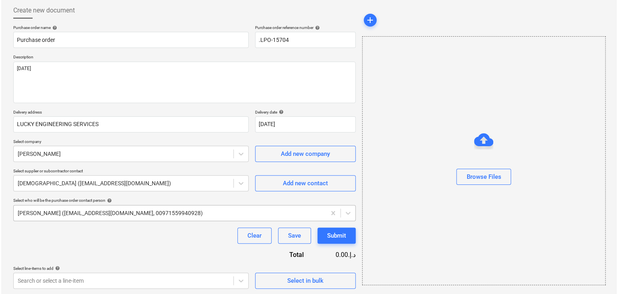
scroll to position [42, 0]
click at [310, 281] on div "Select in bulk" at bounding box center [304, 279] width 36 height 10
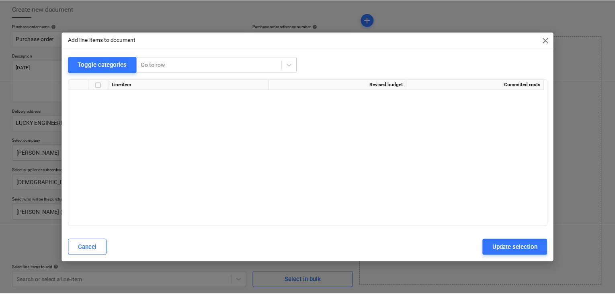
scroll to position [3886, 0]
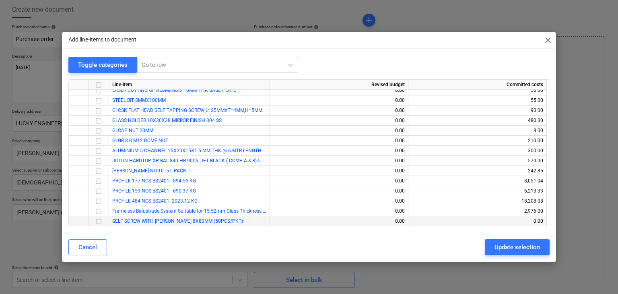
click at [104, 222] on div at bounding box center [99, 221] width 20 height 10
click at [98, 224] on input "checkbox" at bounding box center [99, 221] width 10 height 10
drag, startPoint x: 510, startPoint y: 247, endPoint x: 223, endPoint y: 269, distance: 288.0
click at [510, 247] on div "Update selection" at bounding box center [516, 247] width 45 height 10
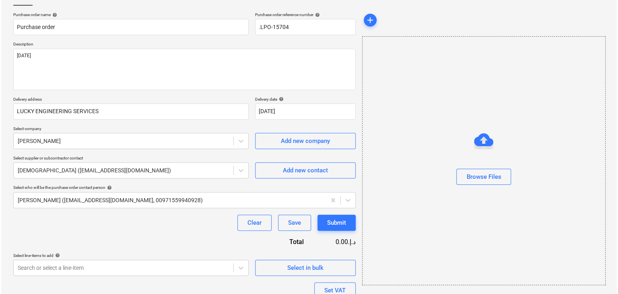
scroll to position [117, 0]
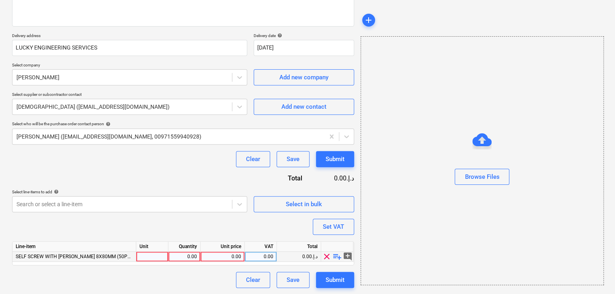
click at [150, 256] on div at bounding box center [152, 256] width 32 height 10
click at [182, 256] on div "0.00" at bounding box center [184, 256] width 25 height 10
click at [229, 255] on div "0.00" at bounding box center [222, 256] width 37 height 10
click at [375, 235] on div "Browse Files" at bounding box center [482, 160] width 243 height 249
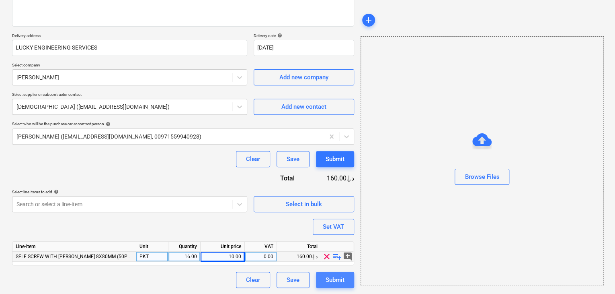
click at [326, 275] on div "Submit" at bounding box center [335, 279] width 19 height 10
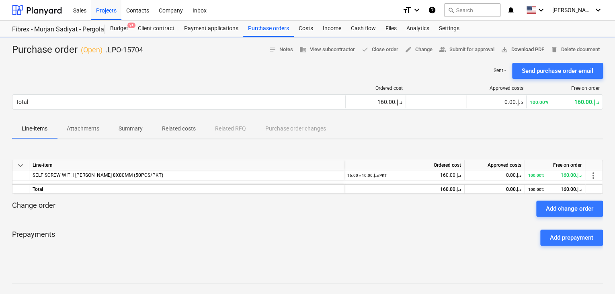
click at [525, 49] on span "save_alt Download PDF" at bounding box center [522, 49] width 43 height 9
click at [119, 31] on div "Budget 9+" at bounding box center [119, 29] width 28 height 16
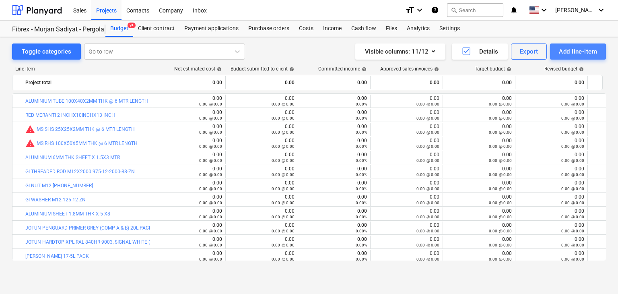
click at [566, 52] on div "Add line-item" at bounding box center [578, 51] width 38 height 10
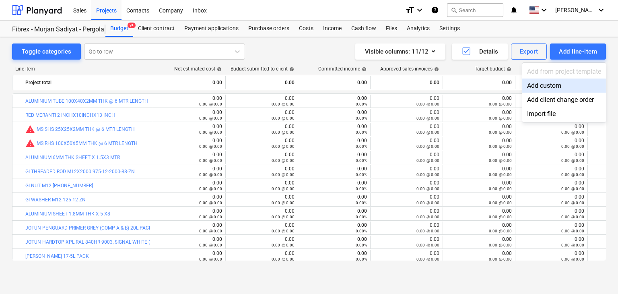
click at [547, 83] on div "Add custom" at bounding box center [564, 85] width 84 height 14
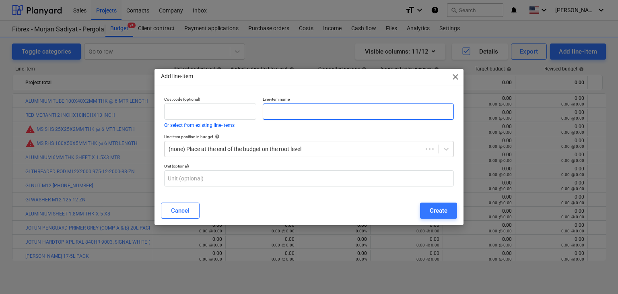
click at [282, 115] on input "text" at bounding box center [358, 111] width 191 height 16
paste input "ALUMINIUM RHS 50X25X2MM THK TUBE @ 6 MTR LENGTH"
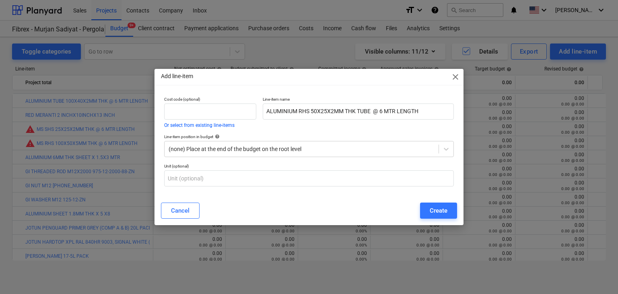
click at [440, 219] on div "Cancel Create" at bounding box center [309, 210] width 306 height 23
click at [440, 210] on div "Create" at bounding box center [439, 210] width 18 height 10
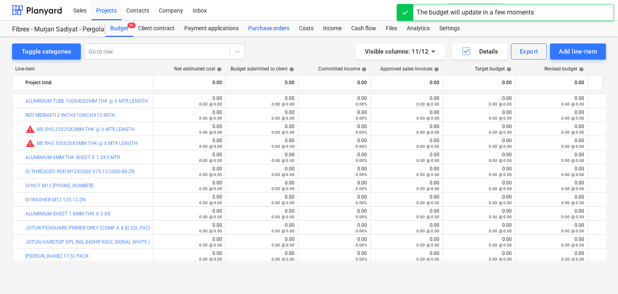
click at [271, 30] on div "Purchase orders" at bounding box center [268, 29] width 51 height 16
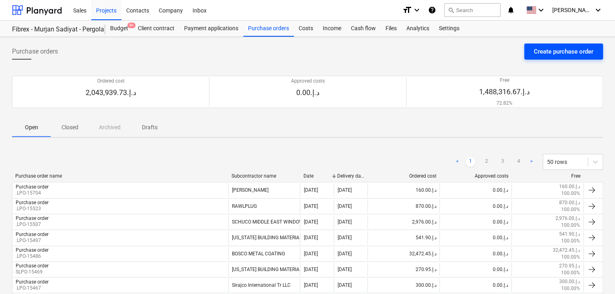
click at [554, 55] on div "Create purchase order" at bounding box center [564, 51] width 60 height 10
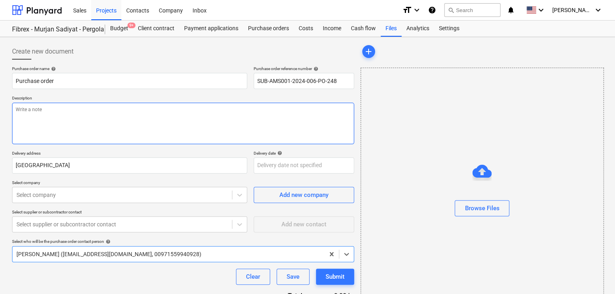
click at [254, 121] on textarea at bounding box center [183, 123] width 342 height 41
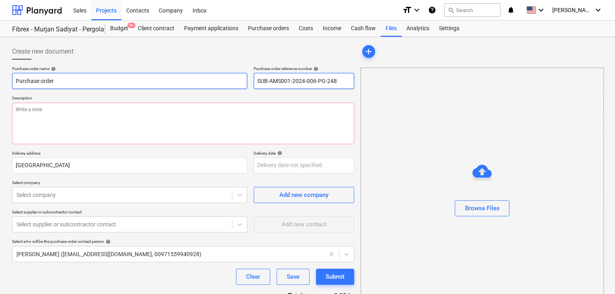
drag, startPoint x: 337, startPoint y: 78, endPoint x: 218, endPoint y: 78, distance: 118.7
click at [218, 78] on div "Purchase order name help Purchase order Purchase order reference number help SU…" at bounding box center [183, 77] width 342 height 23
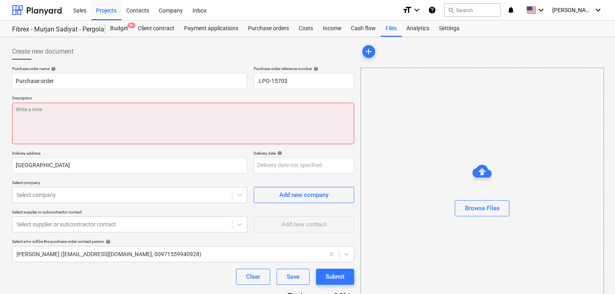
click at [145, 112] on textarea at bounding box center [183, 123] width 342 height 41
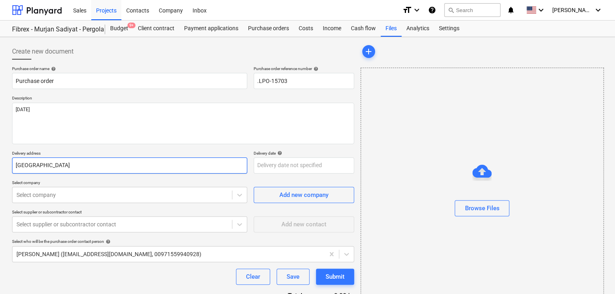
drag, startPoint x: 55, startPoint y: 171, endPoint x: 0, endPoint y: 170, distance: 54.7
click at [0, 170] on div "Create new document Purchase order name help Purchase order Purchase order refe…" at bounding box center [307, 186] width 615 height 299
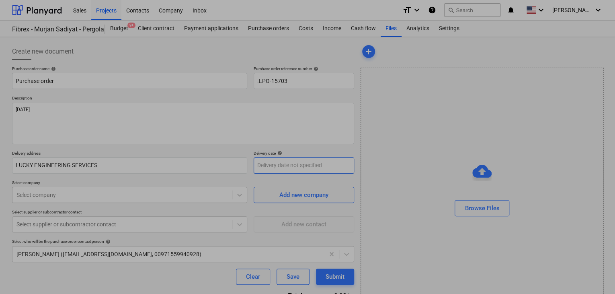
click at [264, 158] on body "Sales Projects Contacts Company Inbox format_size keyboard_arrow_down help sear…" at bounding box center [307, 147] width 615 height 294
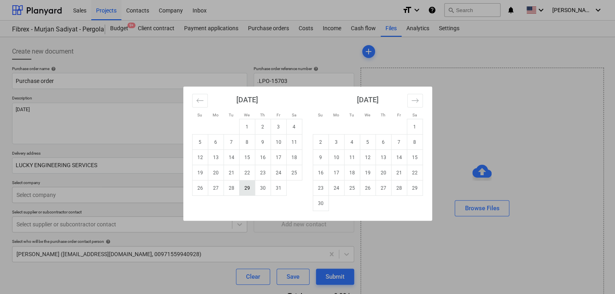
click at [251, 185] on td "29" at bounding box center [247, 187] width 16 height 15
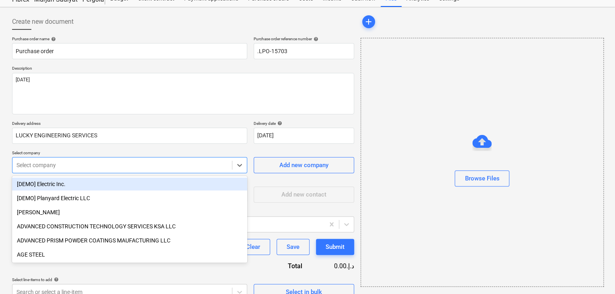
click at [78, 193] on body "Sales Projects Contacts Company Inbox format_size keyboard_arrow_down help sear…" at bounding box center [307, 117] width 615 height 294
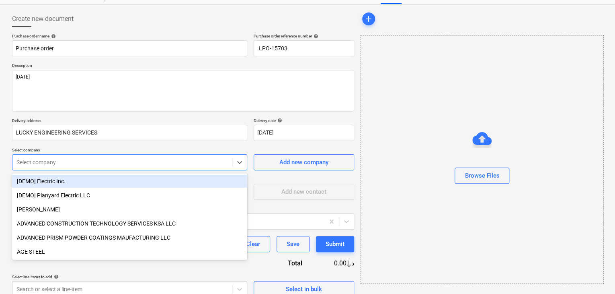
scroll to position [37, 0]
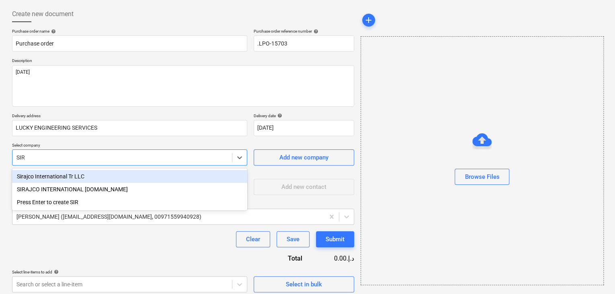
click at [91, 176] on div "Sirajco International Tr LLC" at bounding box center [129, 176] width 235 height 13
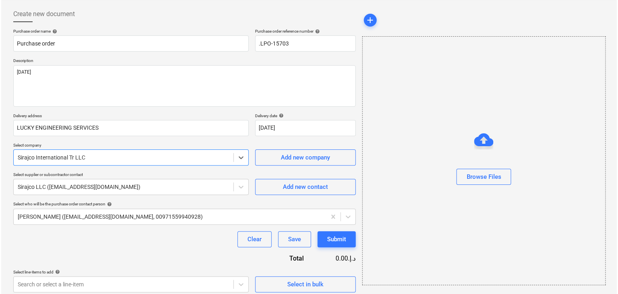
scroll to position [42, 0]
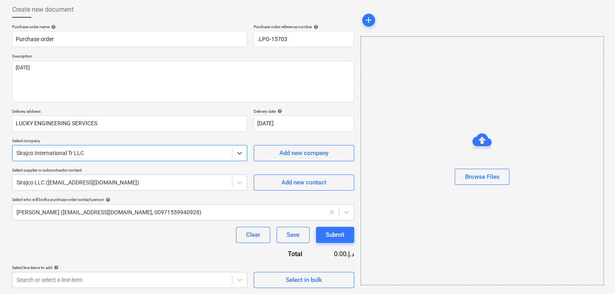
click at [288, 290] on div "Create new document Purchase order name help Purchase order Purchase order refe…" at bounding box center [183, 144] width 349 height 292
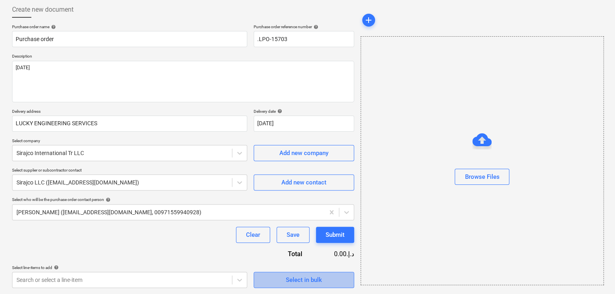
click at [293, 272] on button "Select in bulk" at bounding box center [304, 280] width 101 height 16
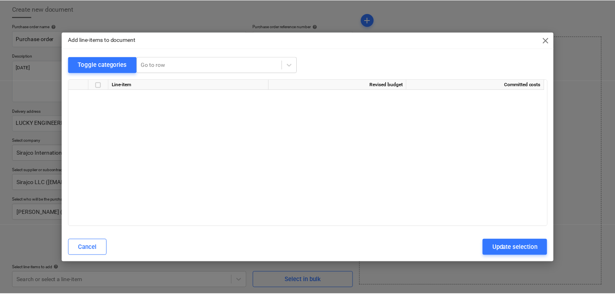
scroll to position [3897, 0]
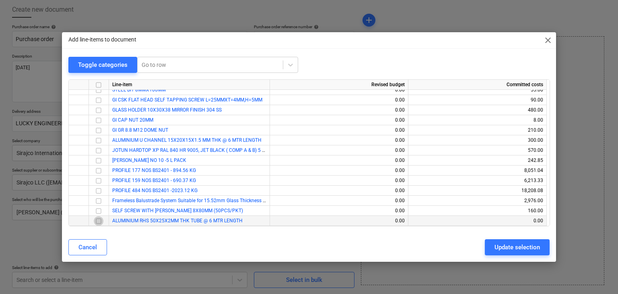
click at [101, 224] on input "checkbox" at bounding box center [99, 221] width 10 height 10
click at [489, 251] on button "Update selection" at bounding box center [517, 247] width 65 height 16
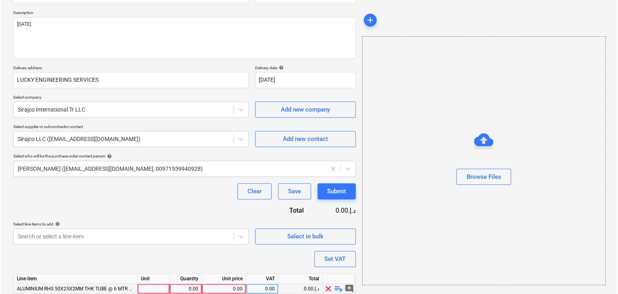
scroll to position [117, 0]
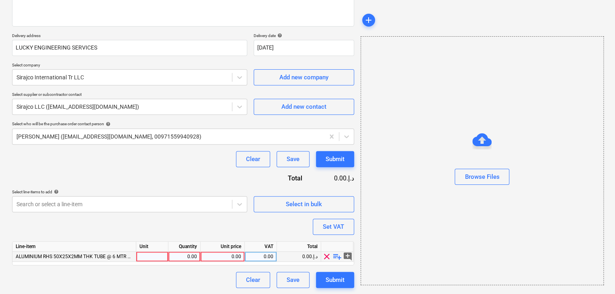
click at [145, 258] on div at bounding box center [152, 256] width 32 height 10
click at [177, 258] on div "0.00" at bounding box center [184, 256] width 25 height 10
click at [230, 257] on div "0.00" at bounding box center [222, 256] width 37 height 10
click at [401, 213] on div "Browse Files" at bounding box center [482, 160] width 243 height 249
click at [354, 221] on button "Set VAT" at bounding box center [333, 226] width 41 height 16
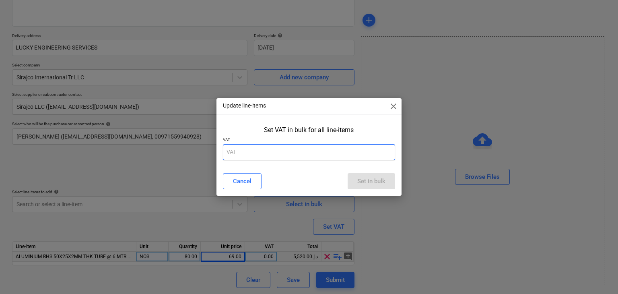
click at [241, 157] on input "text" at bounding box center [309, 152] width 173 height 16
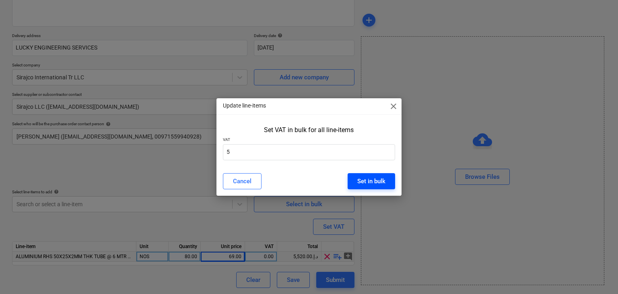
click at [379, 183] on div "Set in bulk" at bounding box center [371, 181] width 28 height 10
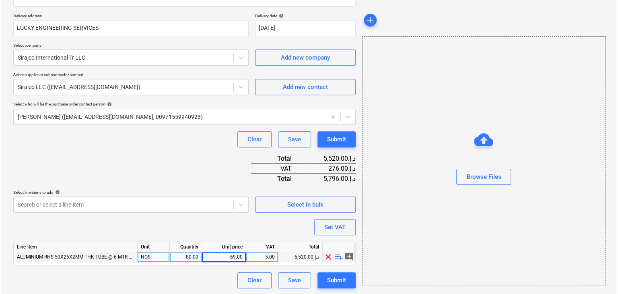
scroll to position [138, 0]
click at [337, 275] on div "Submit" at bounding box center [335, 279] width 19 height 10
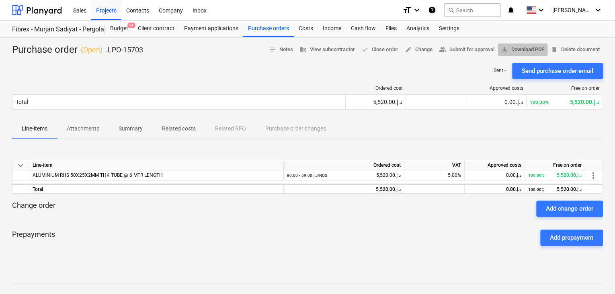
click at [520, 45] on span "save_alt Download PDF" at bounding box center [522, 49] width 43 height 9
